Goal: Information Seeking & Learning: Learn about a topic

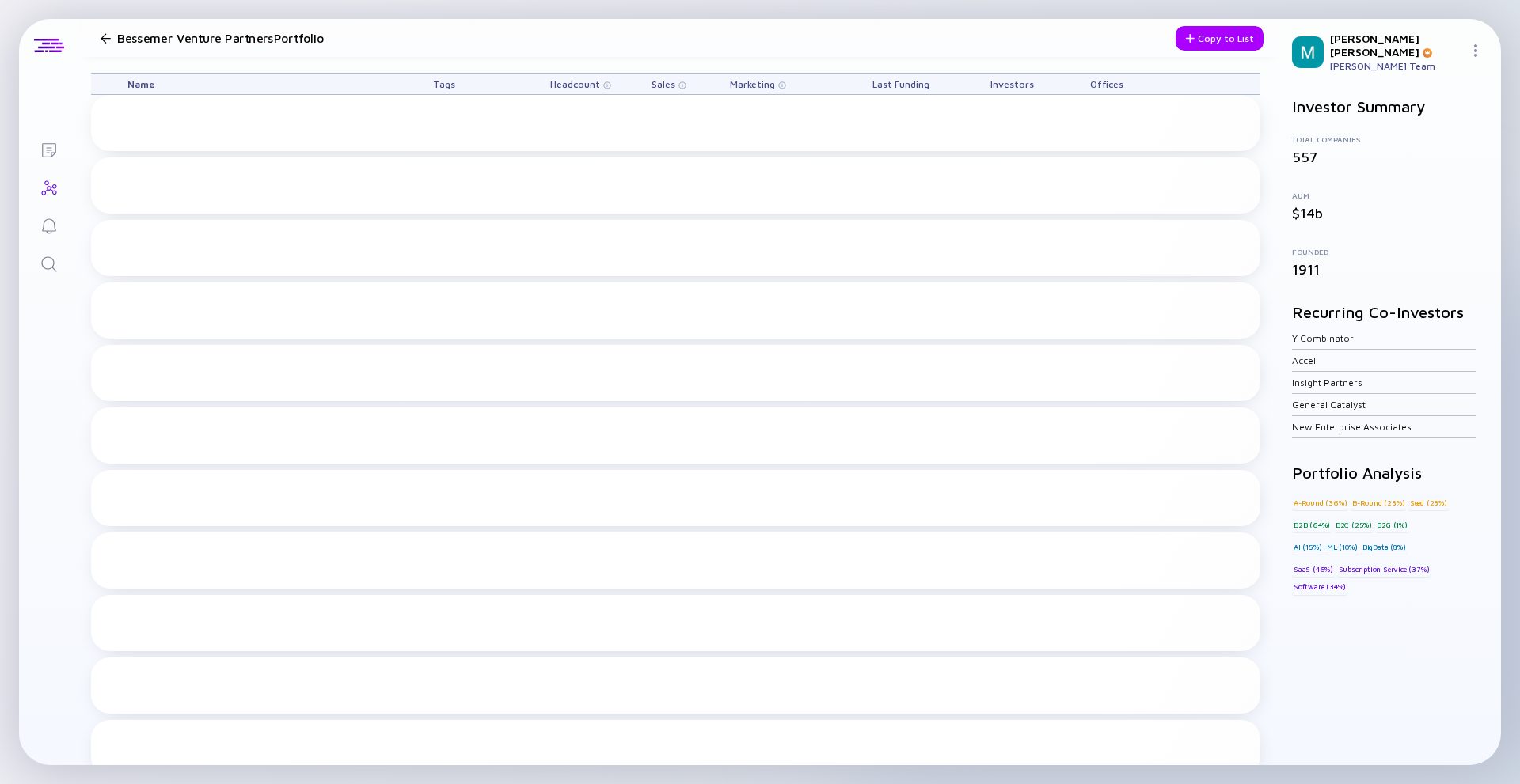
scroll to position [791, 0]
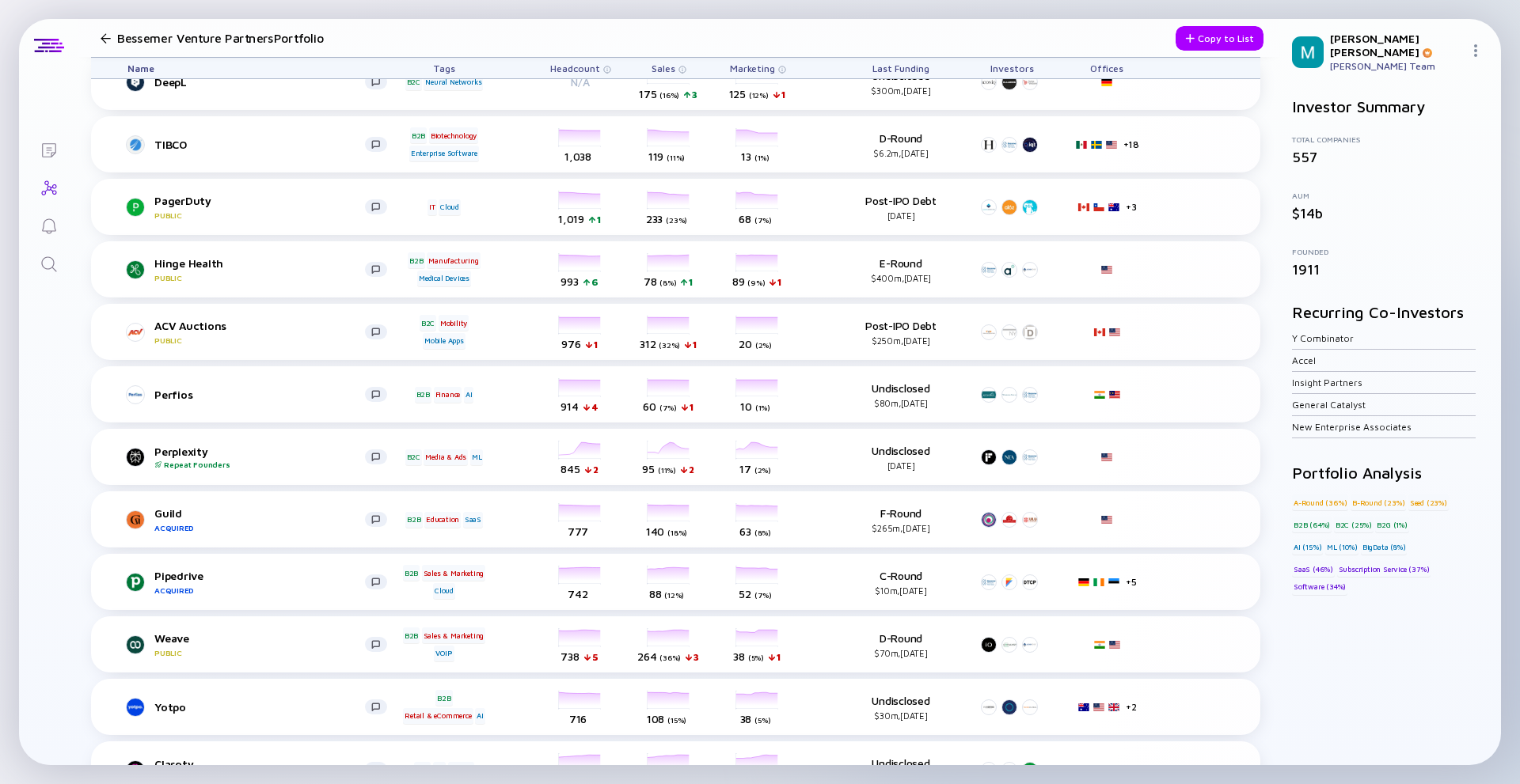
click at [1104, 66] on div "Offices" at bounding box center [1107, 67] width 71 height 20
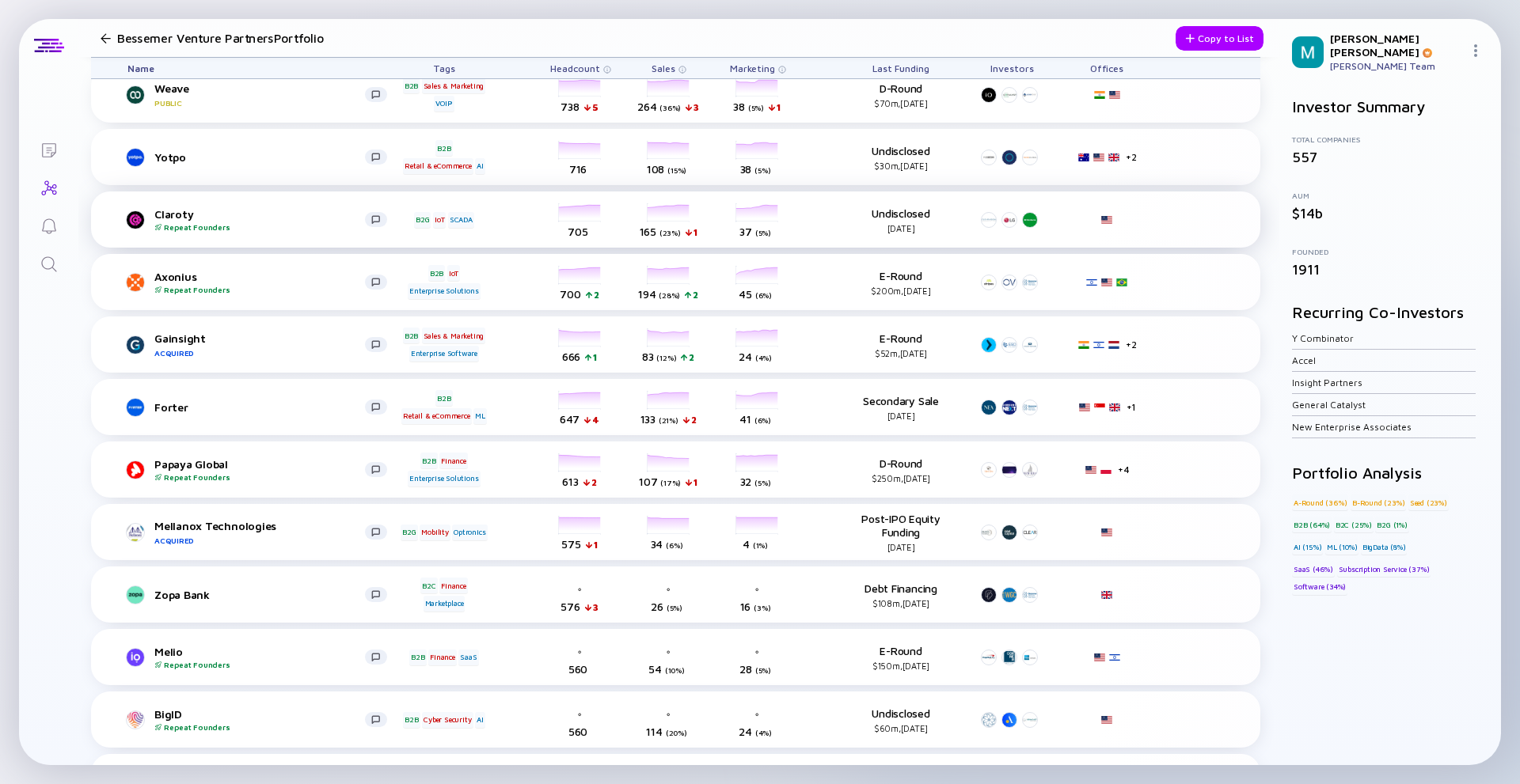
scroll to position [1345, 0]
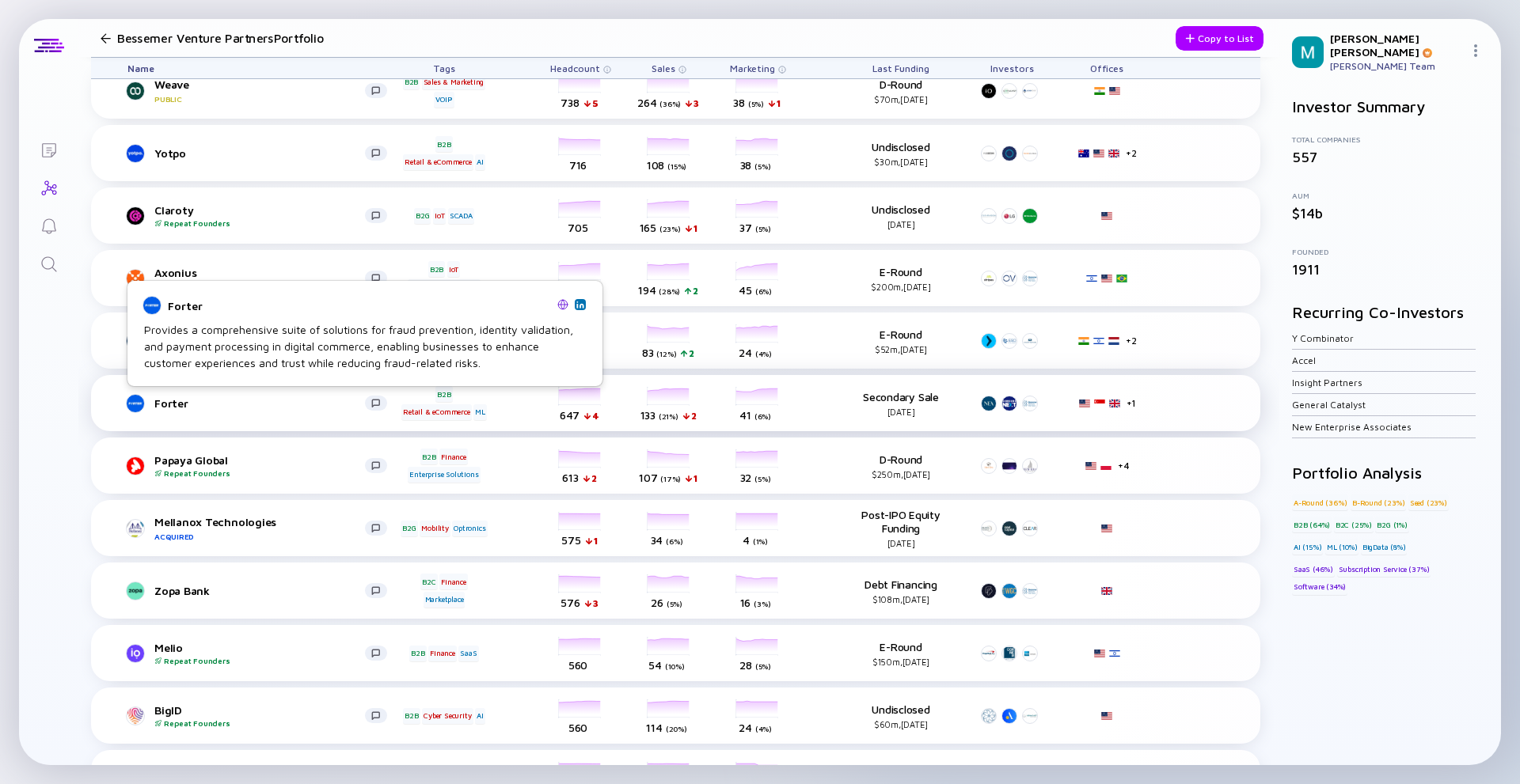
click at [141, 404] on div at bounding box center [135, 403] width 19 height 19
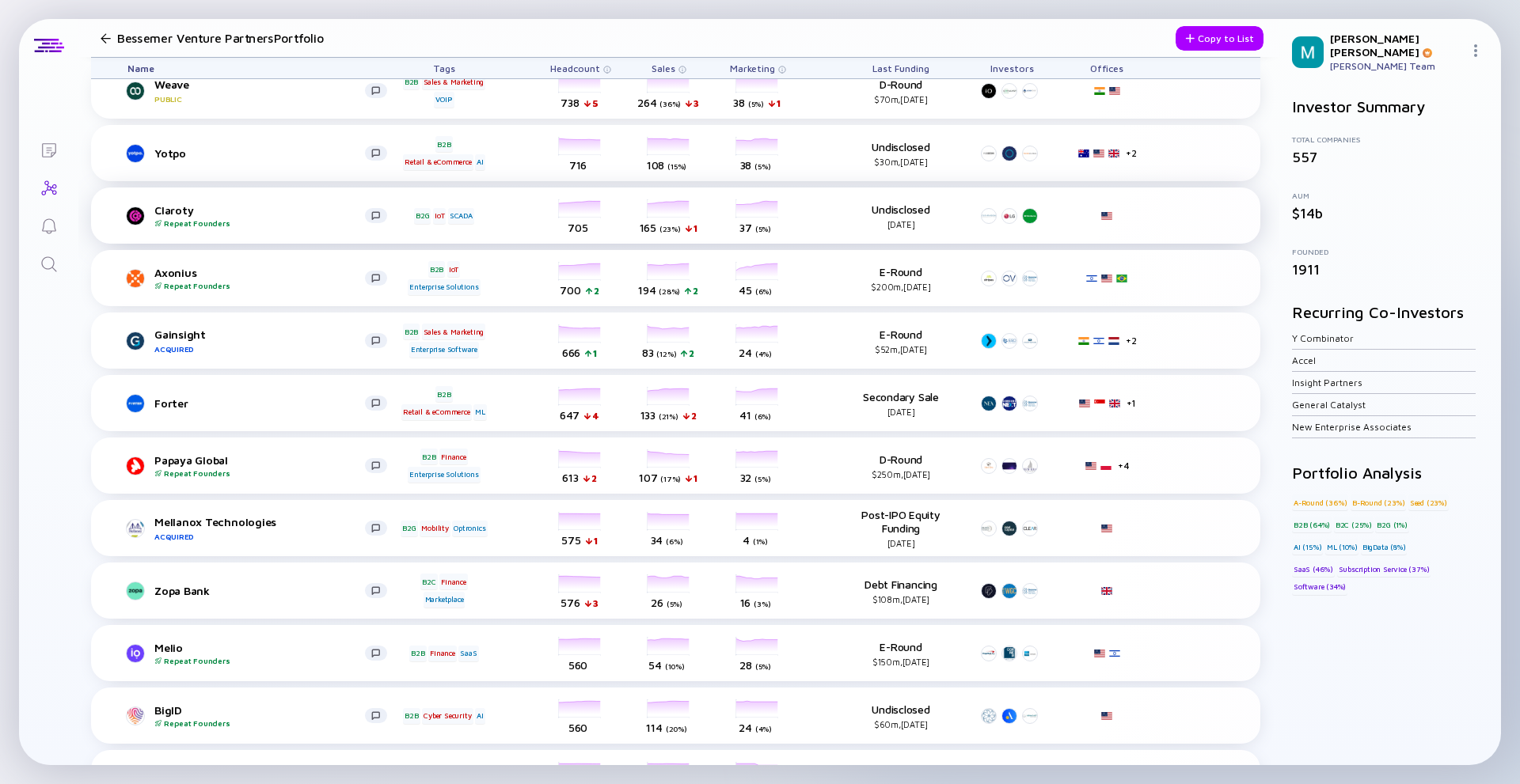
click at [164, 214] on div "Claroty Repeat Founders" at bounding box center [260, 216] width 211 height 24
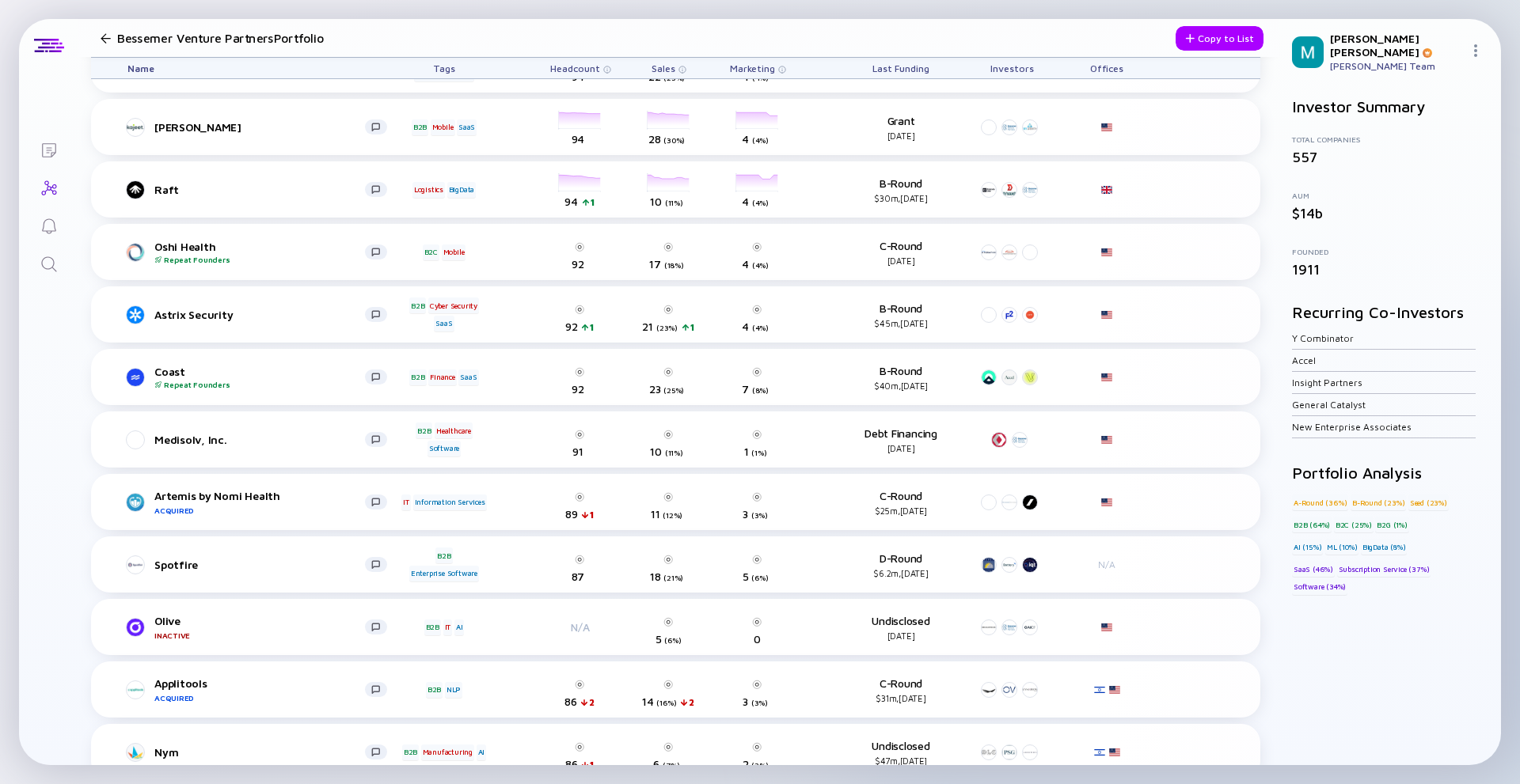
scroll to position [9948, 0]
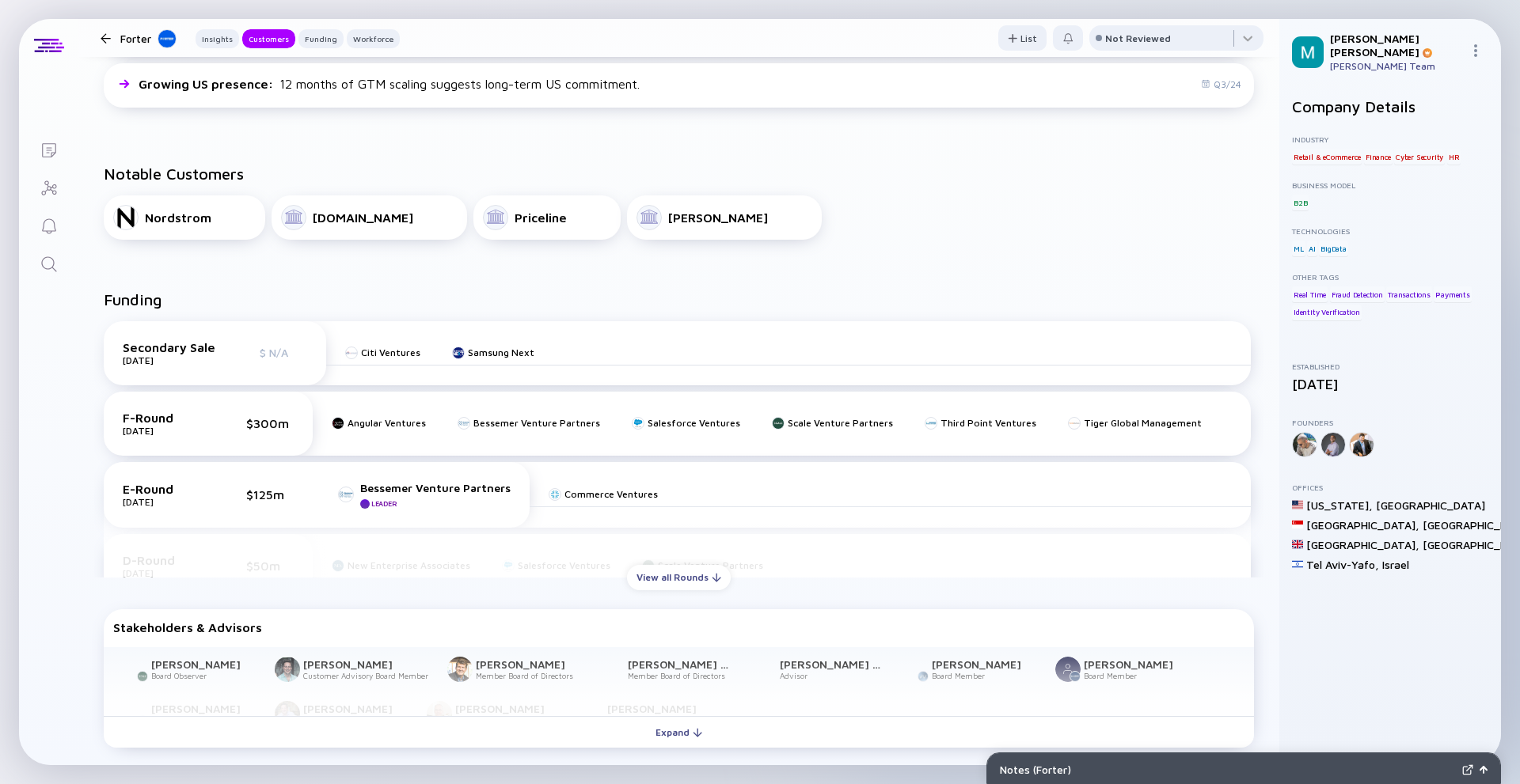
scroll to position [554, 0]
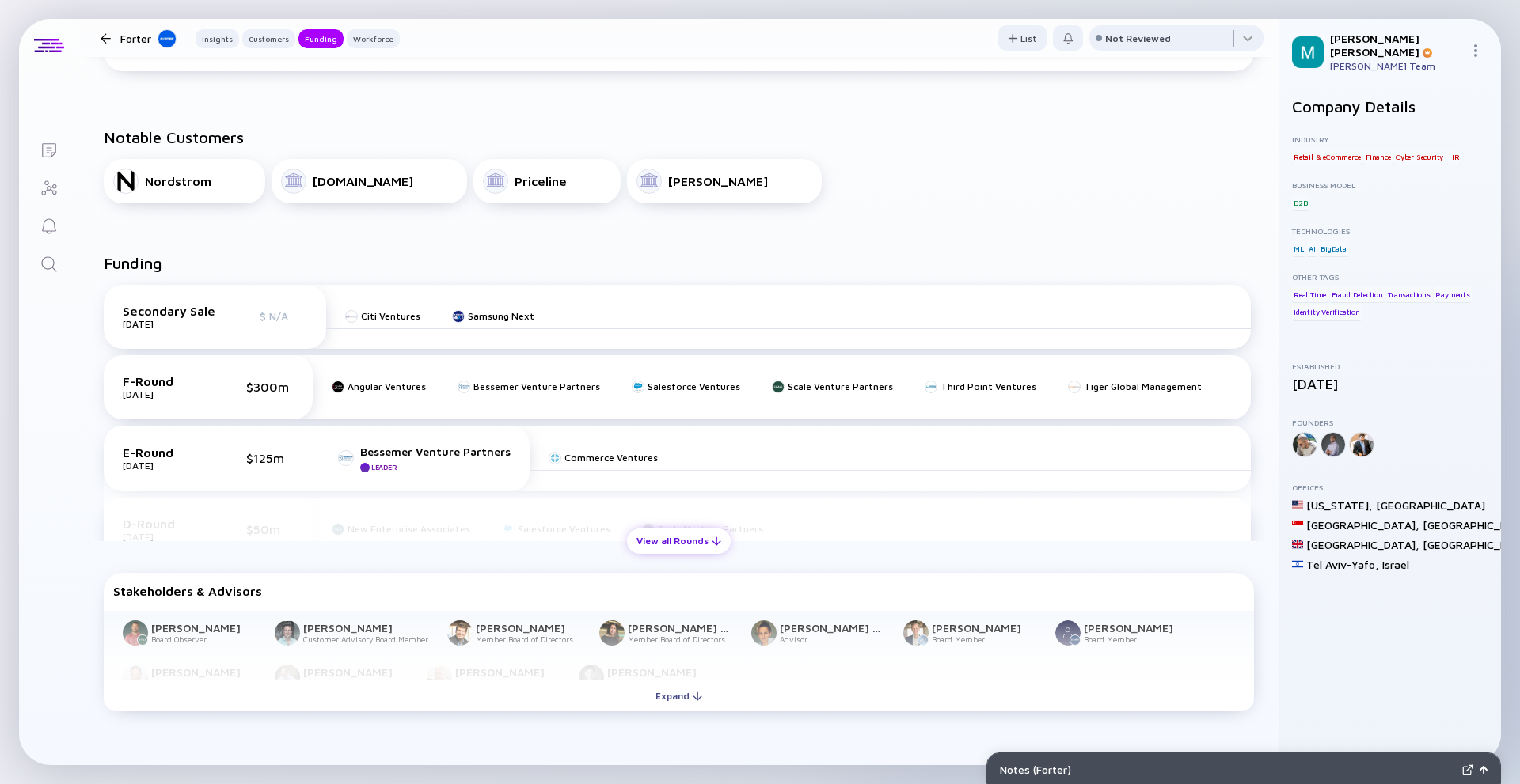
click at [676, 531] on div "View all Rounds" at bounding box center [679, 541] width 104 height 24
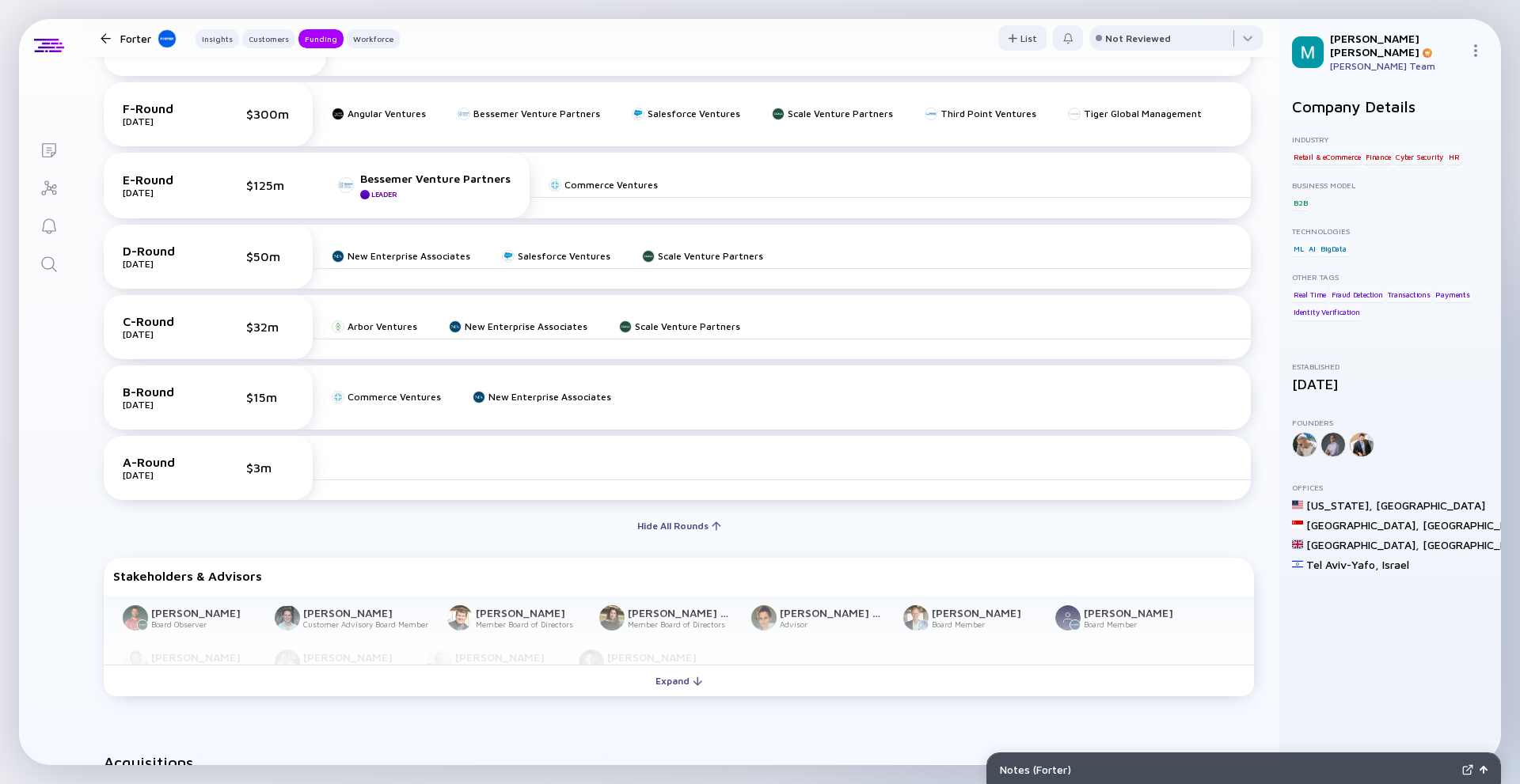
scroll to position [949, 0]
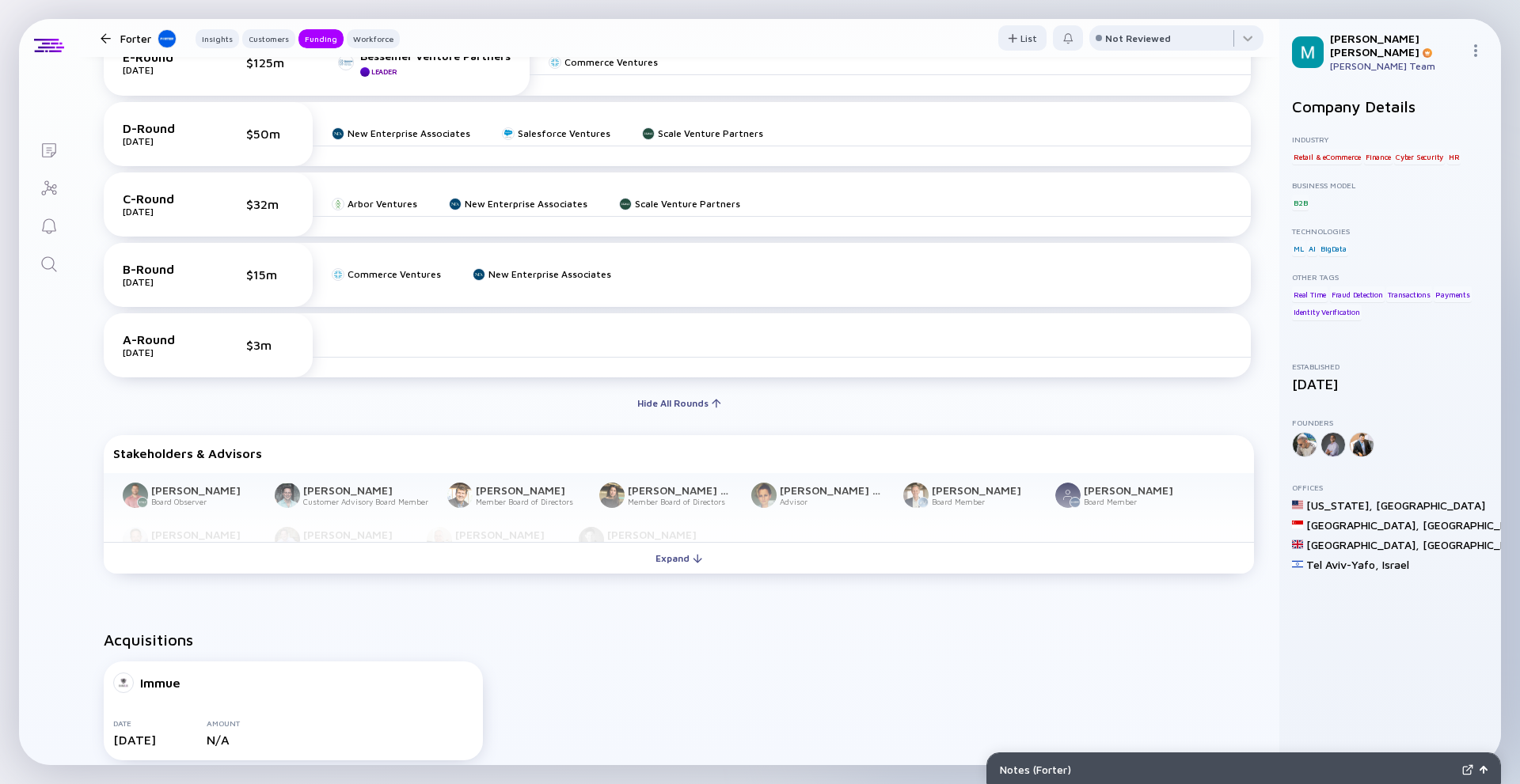
click at [646, 549] on div "Expand" at bounding box center [679, 559] width 66 height 24
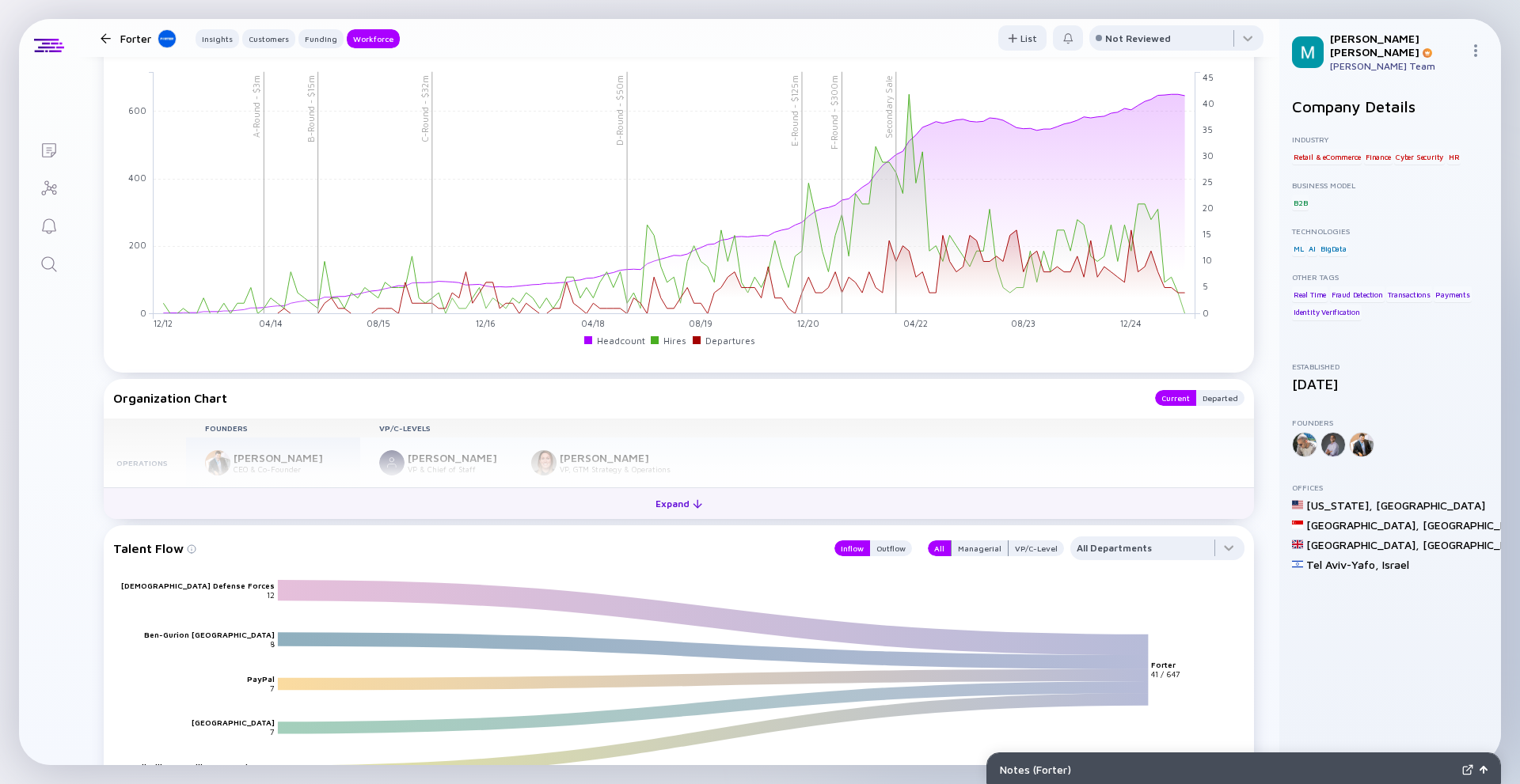
scroll to position [2216, 0]
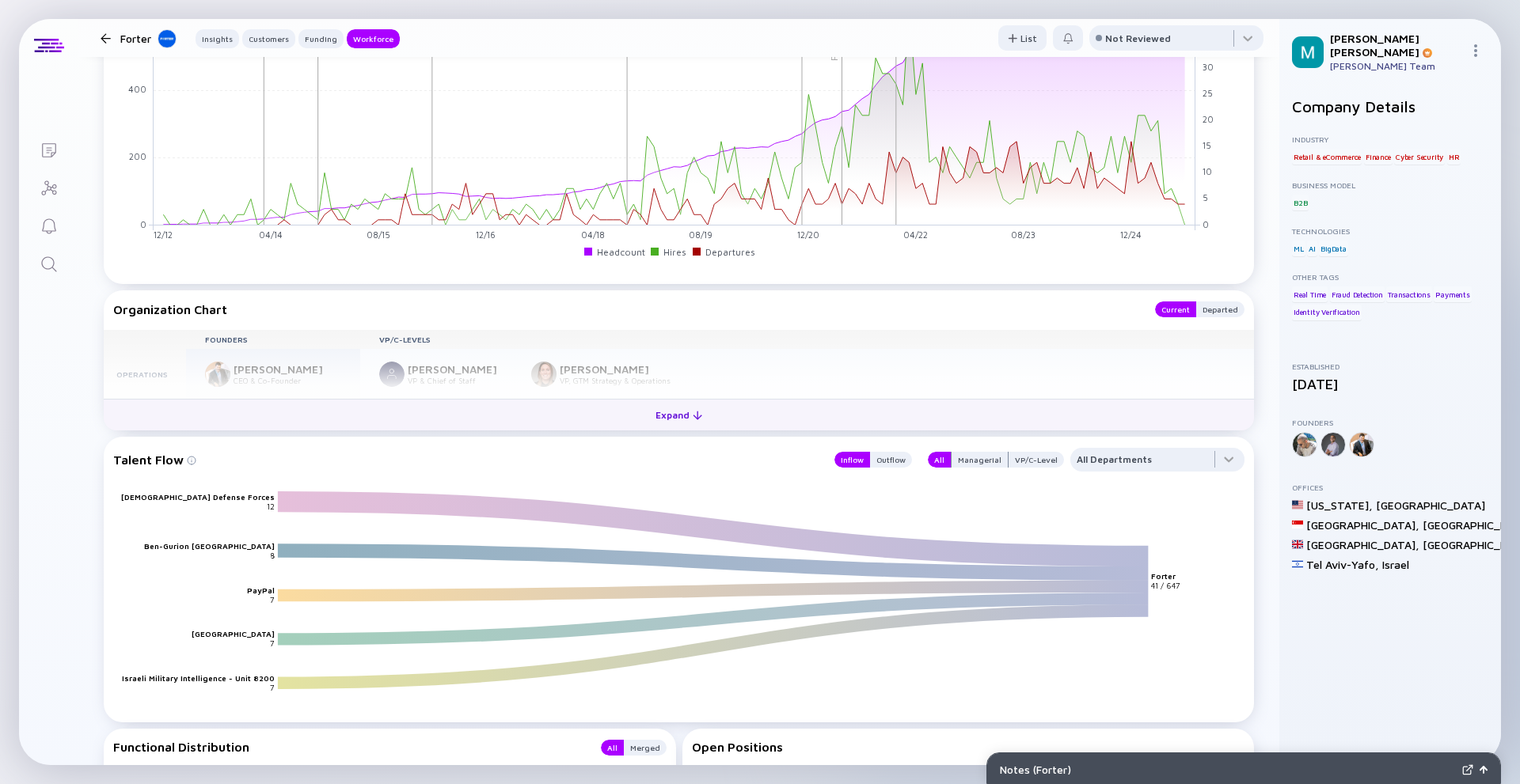
click at [506, 419] on button "Expand" at bounding box center [679, 414] width 1150 height 32
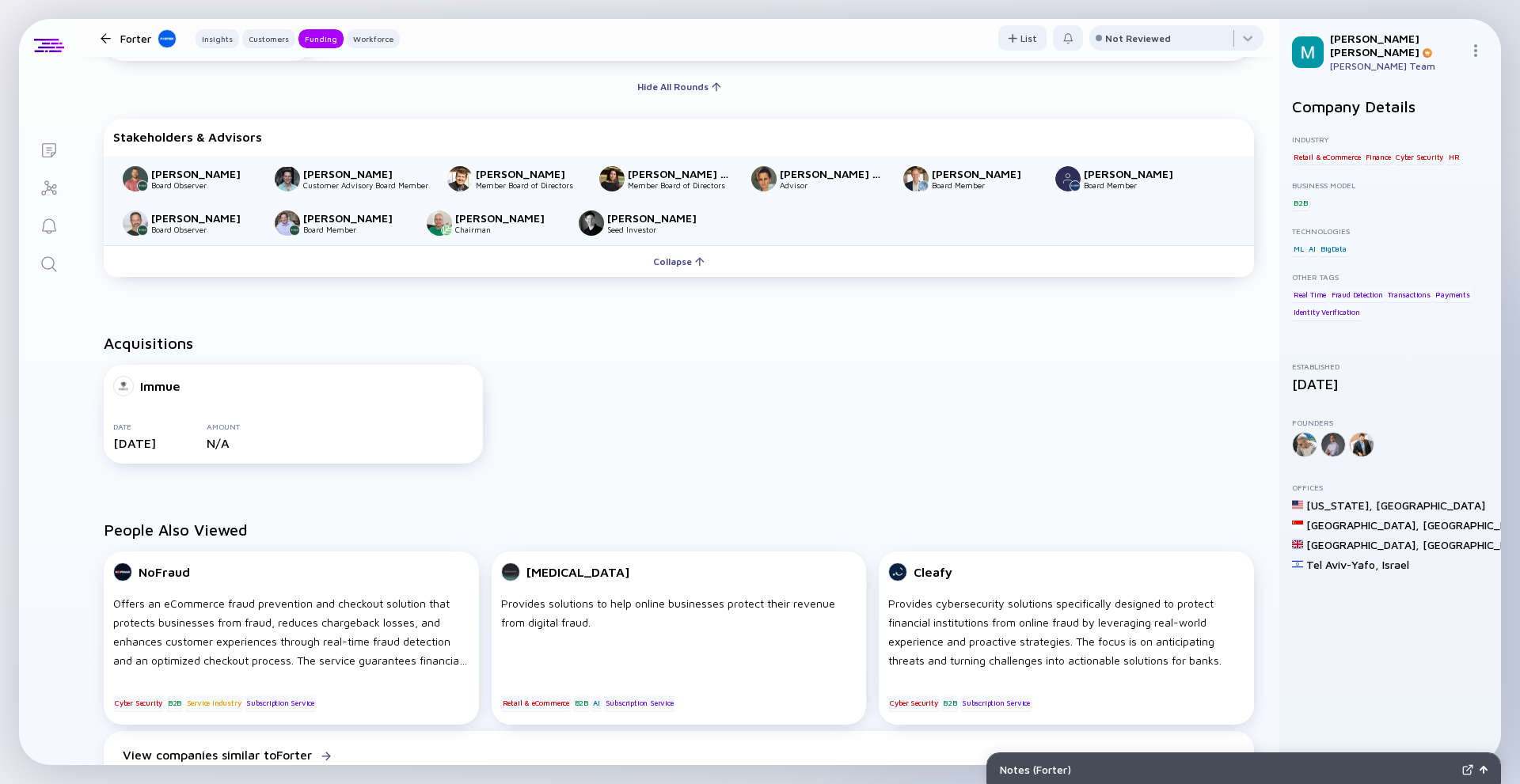
scroll to position [712, 0]
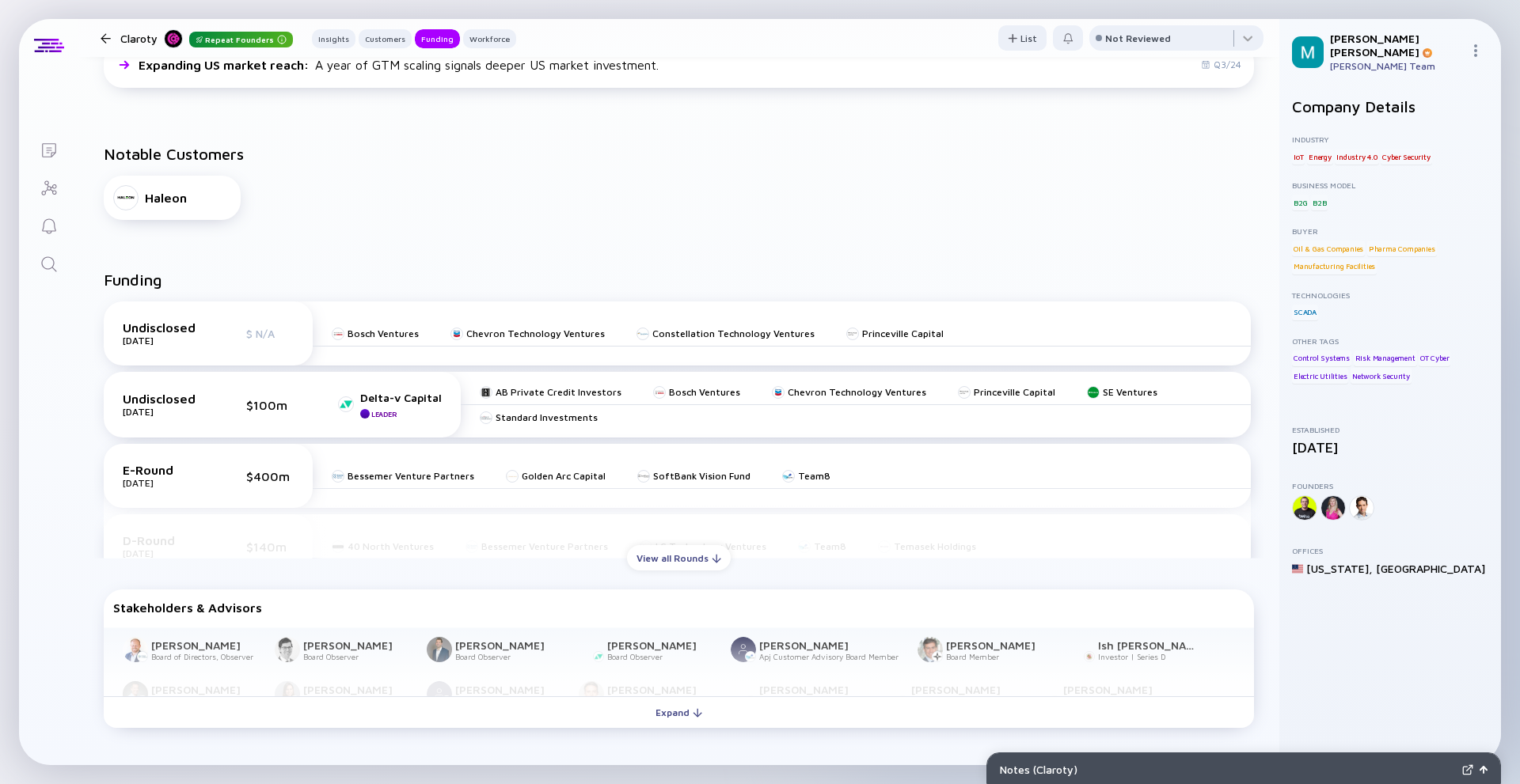
scroll to position [791, 0]
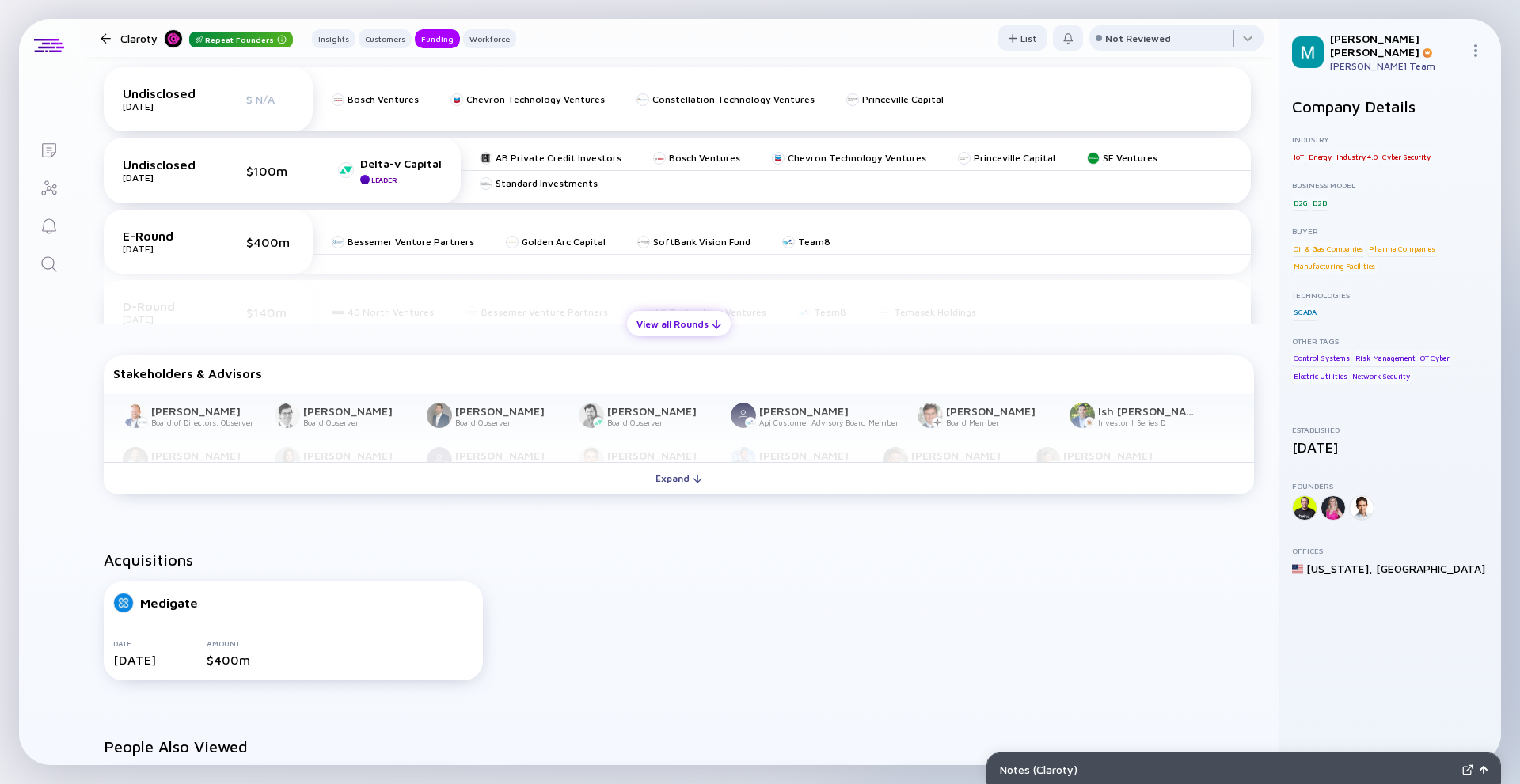
click at [666, 315] on div "View all Rounds" at bounding box center [679, 324] width 104 height 24
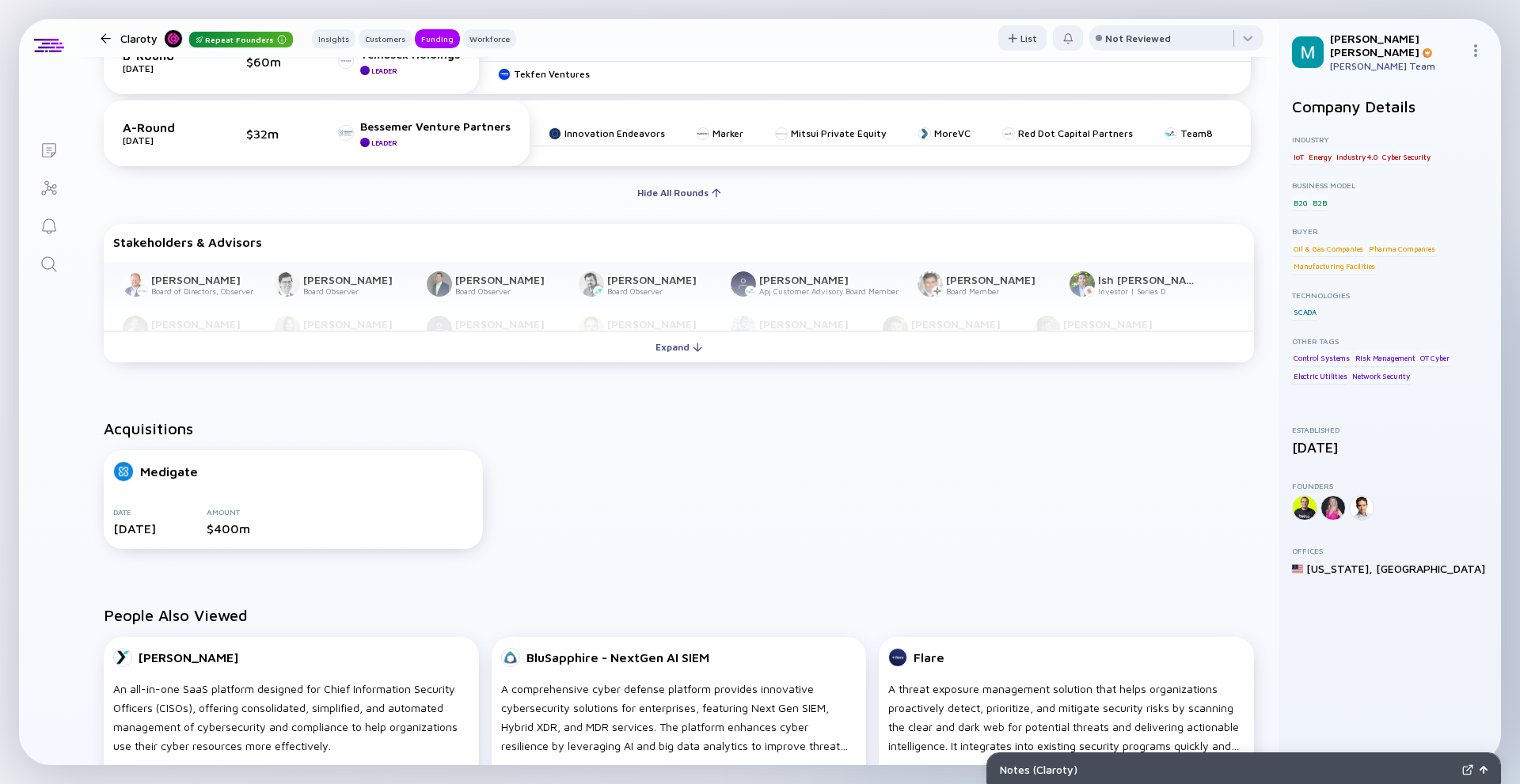
scroll to position [1187, 0]
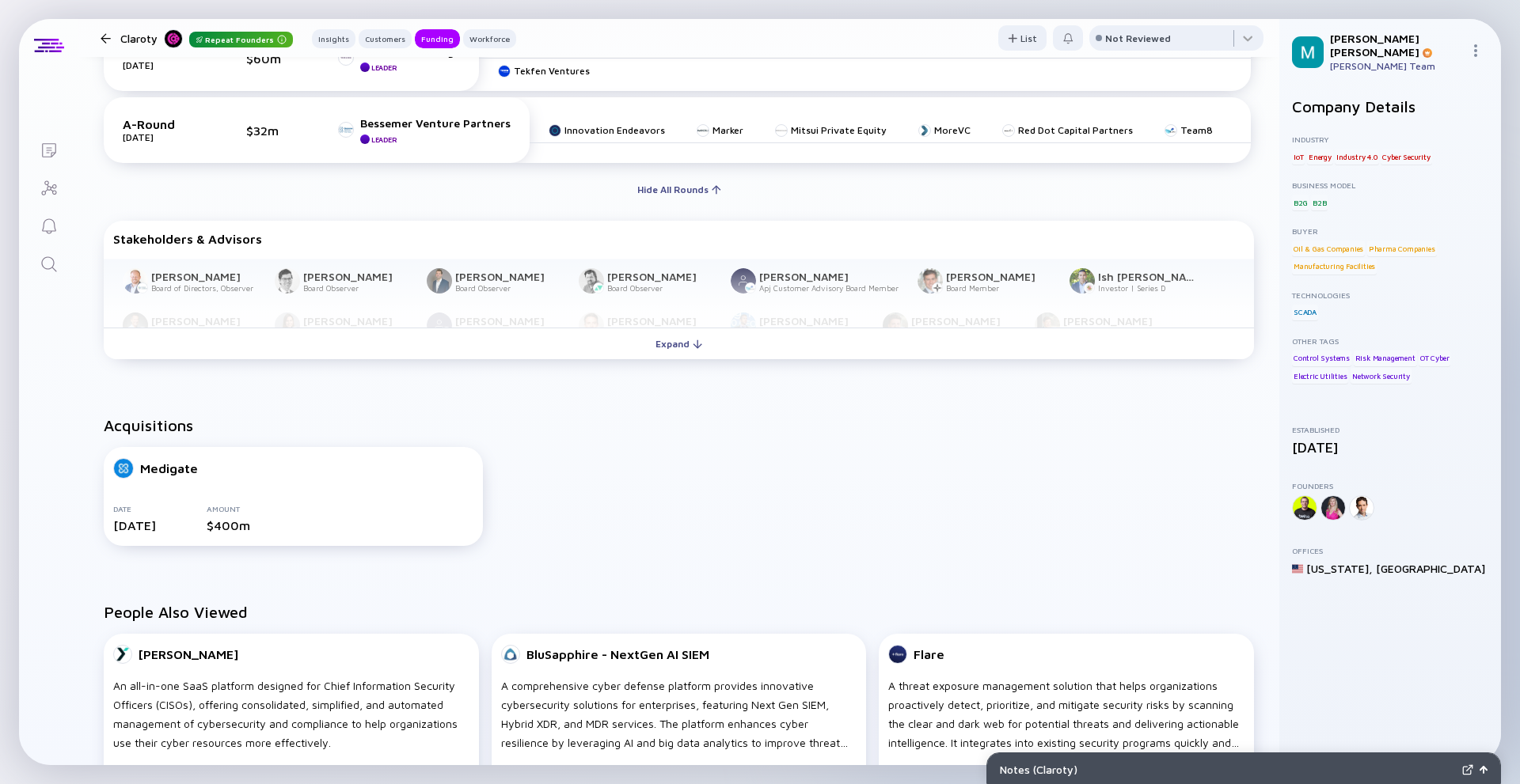
click at [656, 341] on div "Expand" at bounding box center [679, 344] width 66 height 24
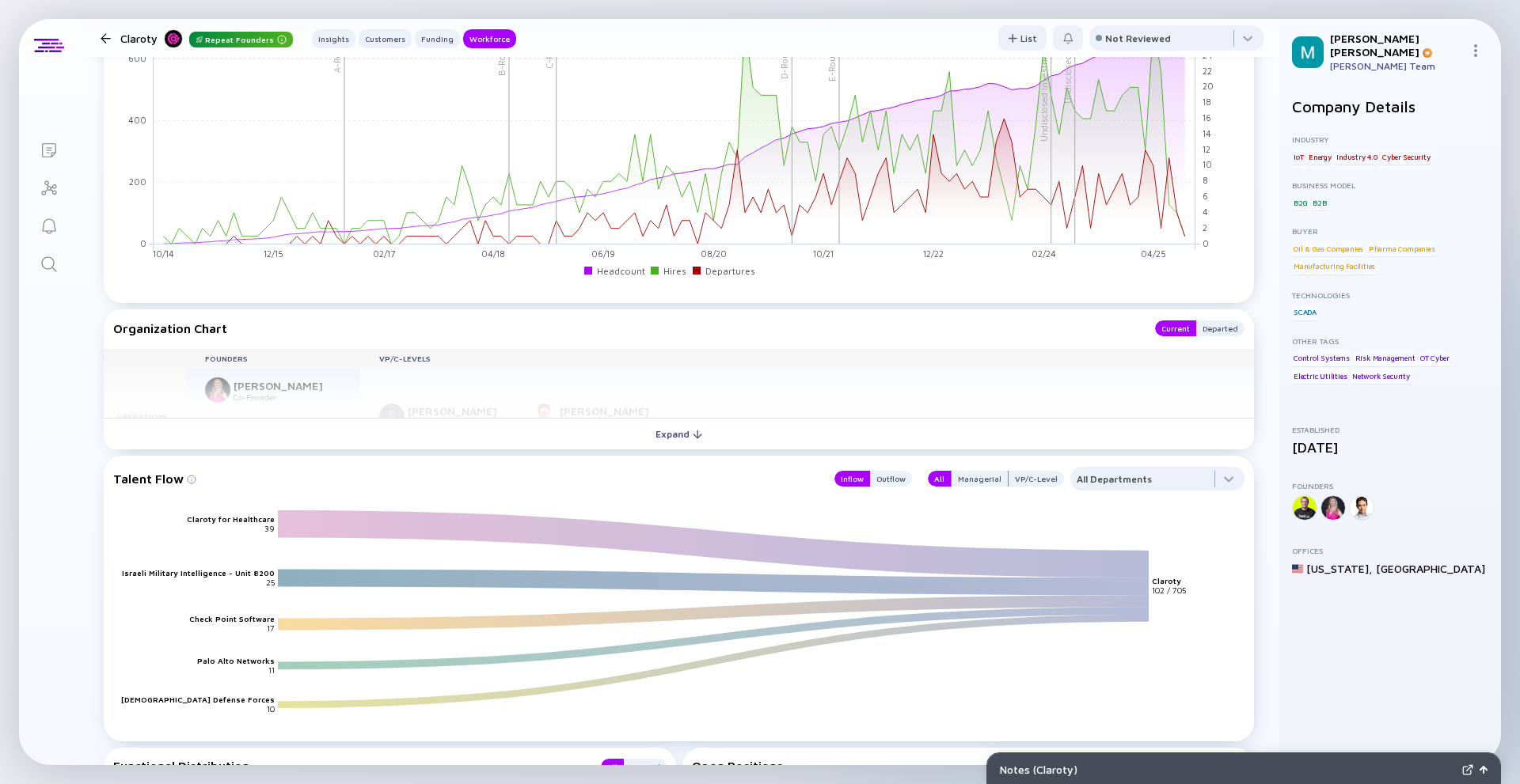
scroll to position [2254, 0]
